Goal: Navigation & Orientation: Go to known website

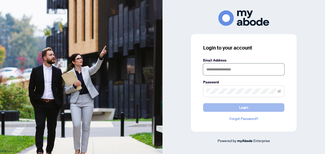
type input "**********"
click at [230, 108] on button "Login" at bounding box center [243, 107] width 81 height 9
